Goal: Task Accomplishment & Management: Manage account settings

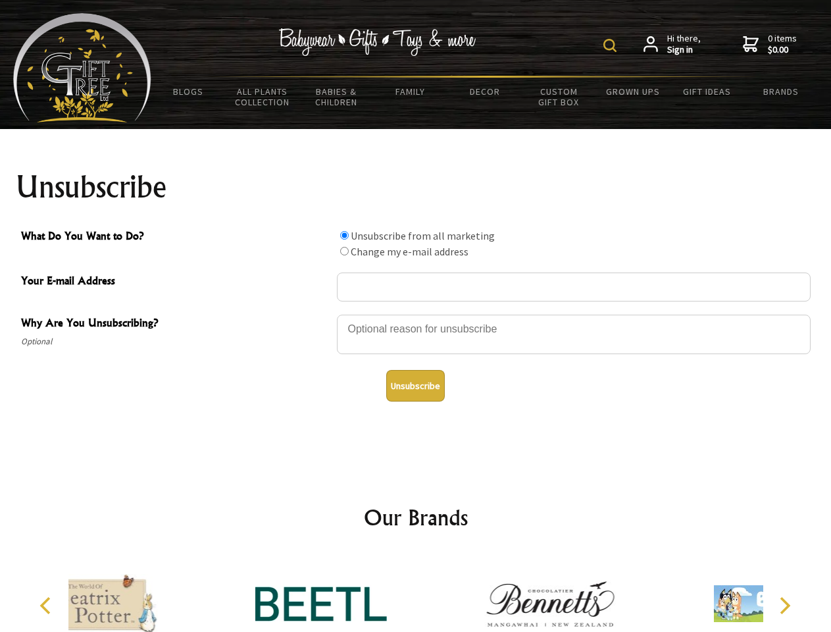
click at [612, 45] on img at bounding box center [609, 45] width 13 height 13
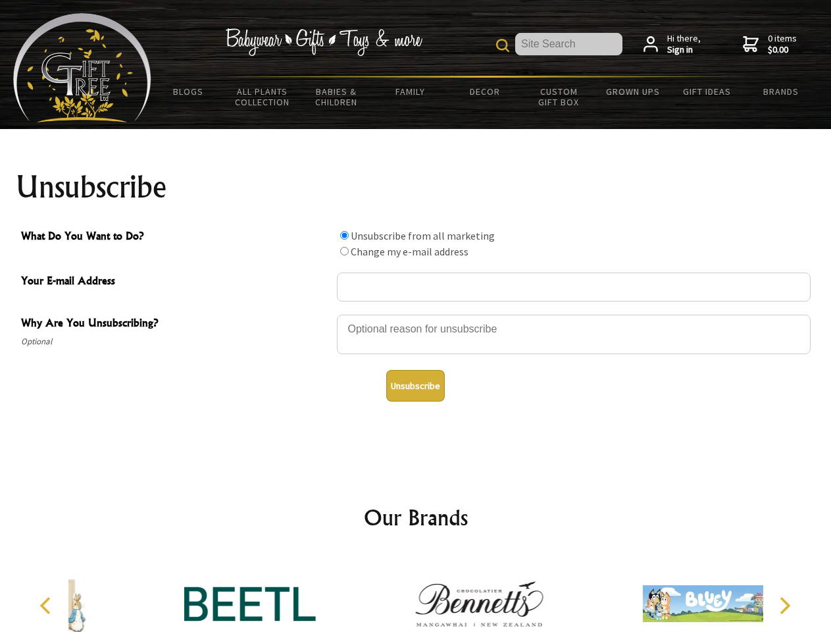
click at [416, 314] on div at bounding box center [574, 336] width 474 height 46
click at [344, 235] on input "What Do You Want to Do?" at bounding box center [344, 235] width 9 height 9
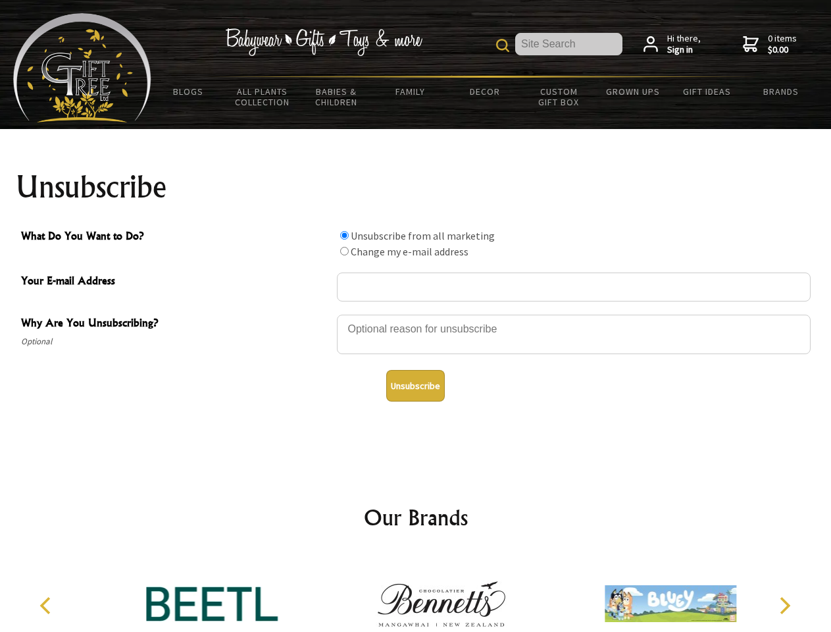
click at [344, 251] on input "What Do You Want to Do?" at bounding box center [344, 251] width 9 height 9
radio input "true"
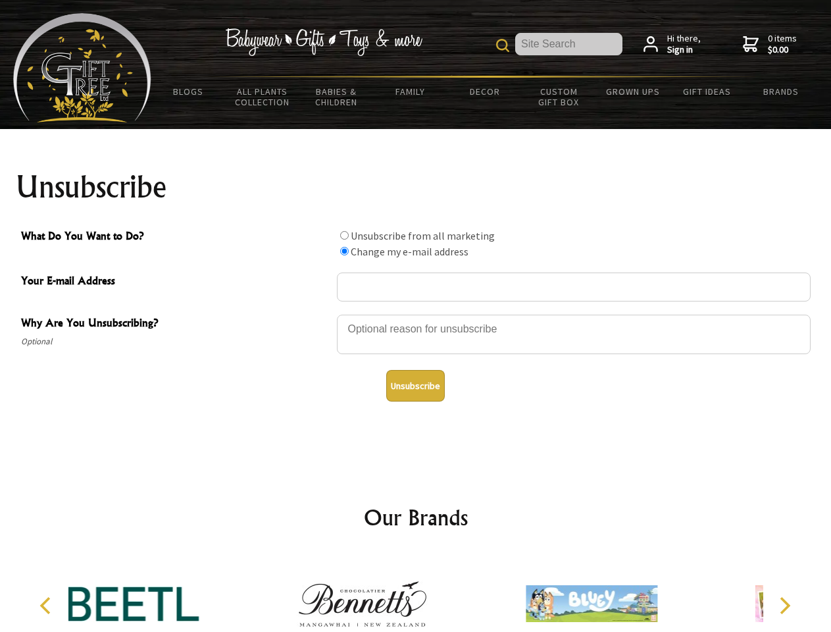
click at [415, 386] on button "Unsubscribe" at bounding box center [415, 386] width 59 height 32
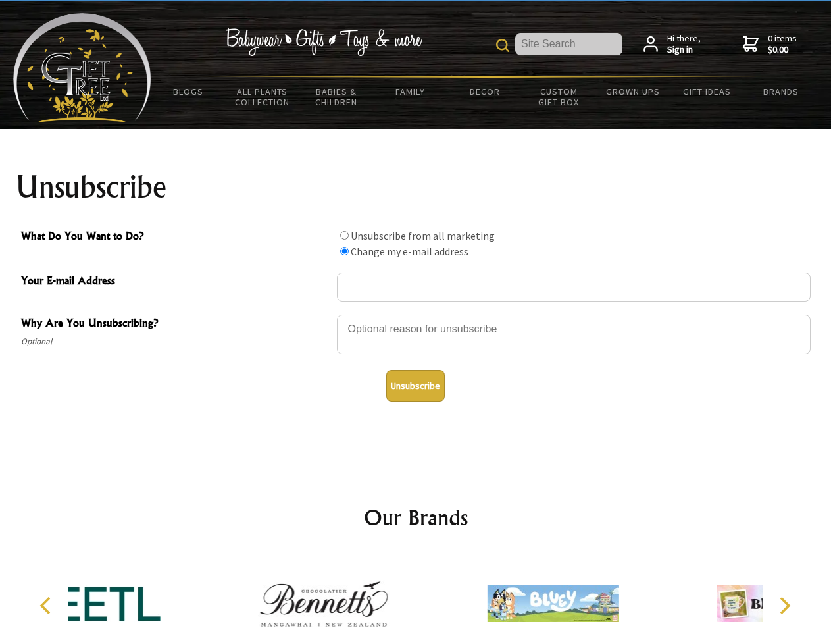
click at [416, 593] on div at bounding box center [323, 605] width 229 height 103
click at [47, 605] on icon "Previous" at bounding box center [46, 605] width 17 height 17
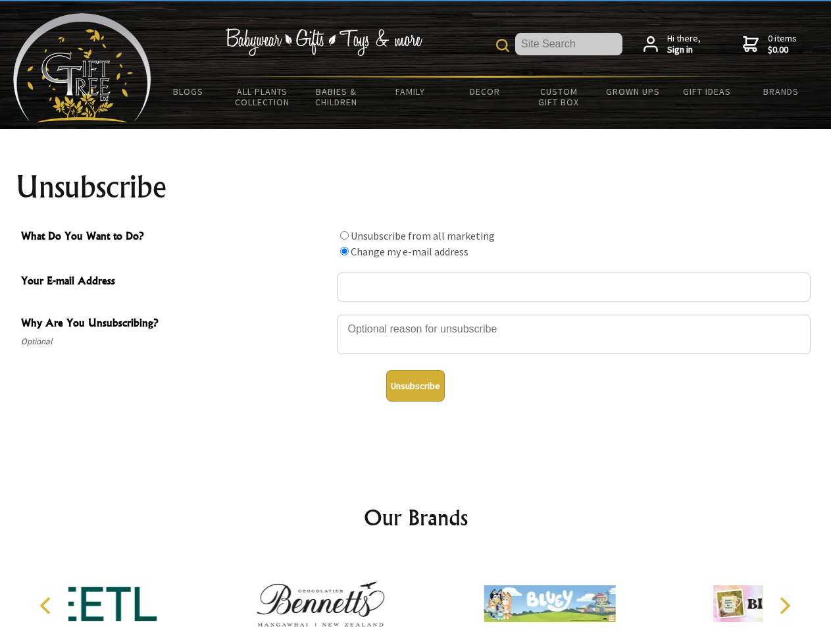
click at [784, 605] on icon "Next" at bounding box center [783, 605] width 17 height 17
